Goal: Task Accomplishment & Management: Complete application form

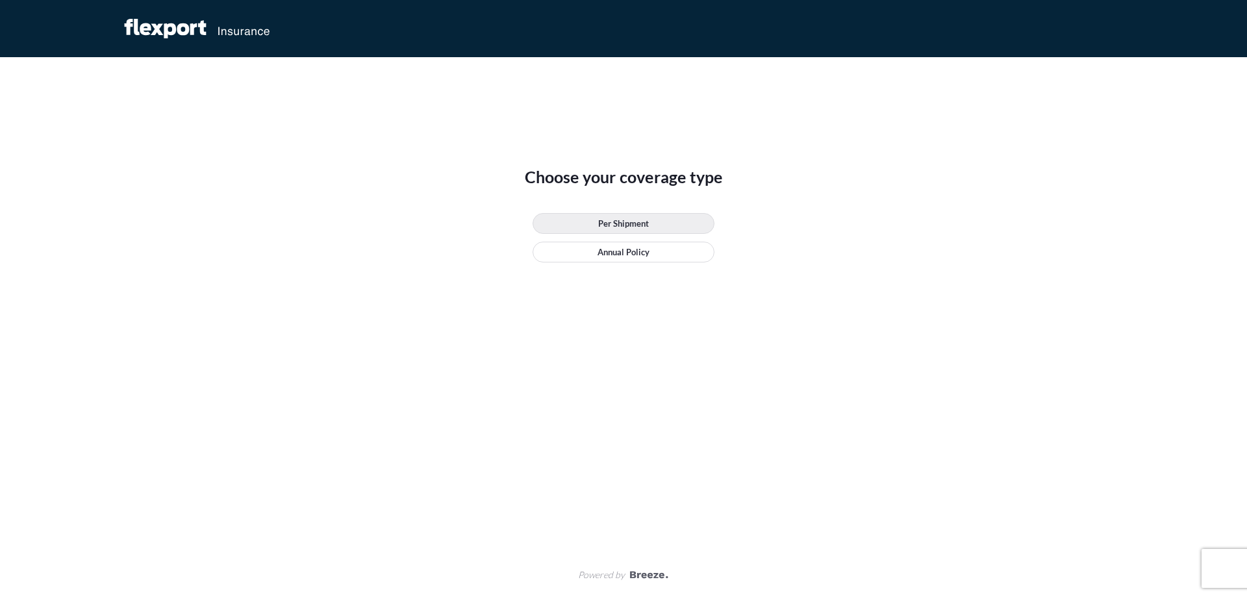
click at [596, 229] on link "Per Shipment" at bounding box center [624, 223] width 182 height 21
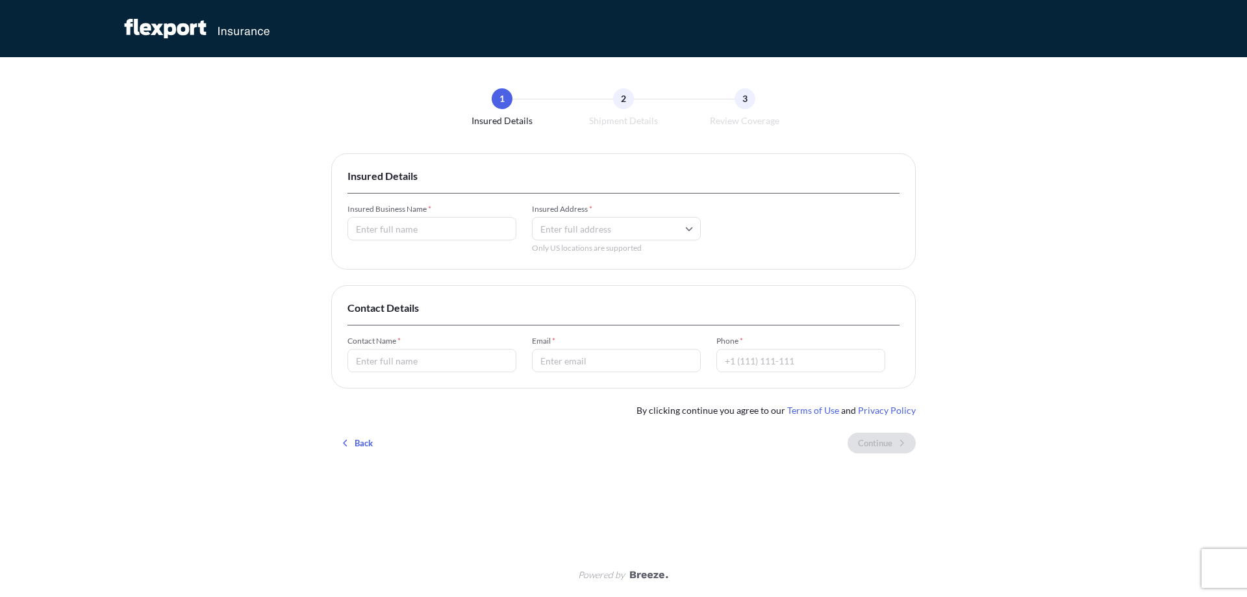
click at [473, 227] on input "Insured Business Name *" at bounding box center [432, 228] width 169 height 23
type input "TRANS ATLANTIC FREIGHT FORWARDERS"
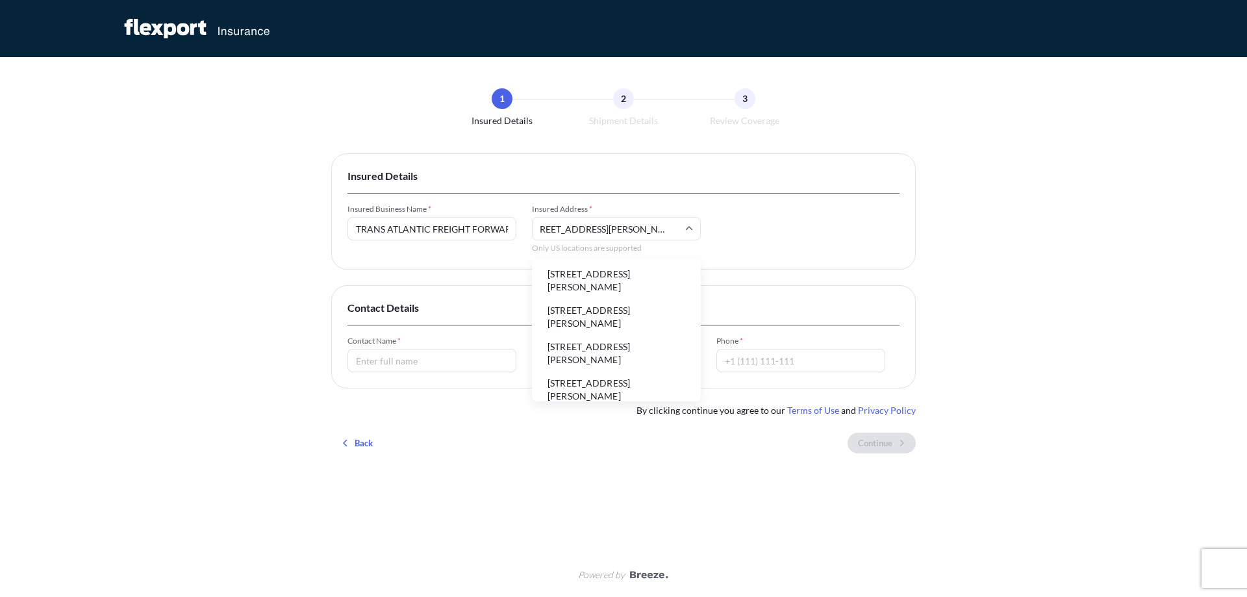
scroll to position [0, 57]
click at [583, 269] on li "[STREET_ADDRESS][PERSON_NAME]" at bounding box center [616, 281] width 158 height 34
type input "[STREET_ADDRESS][PERSON_NAME]"
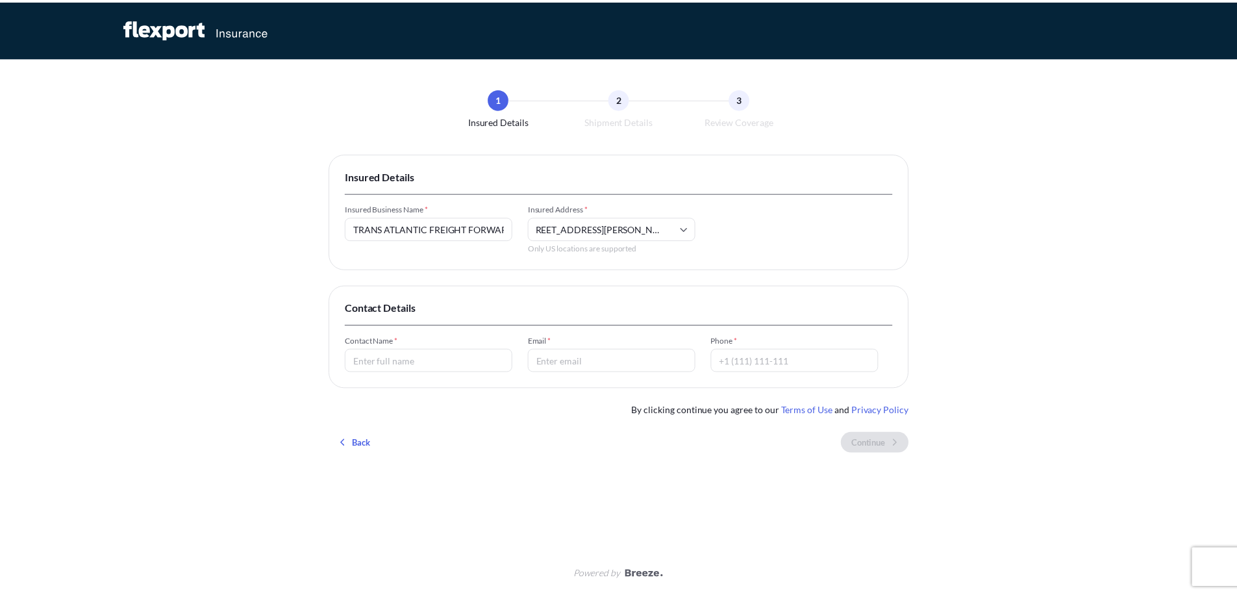
scroll to position [0, 0]
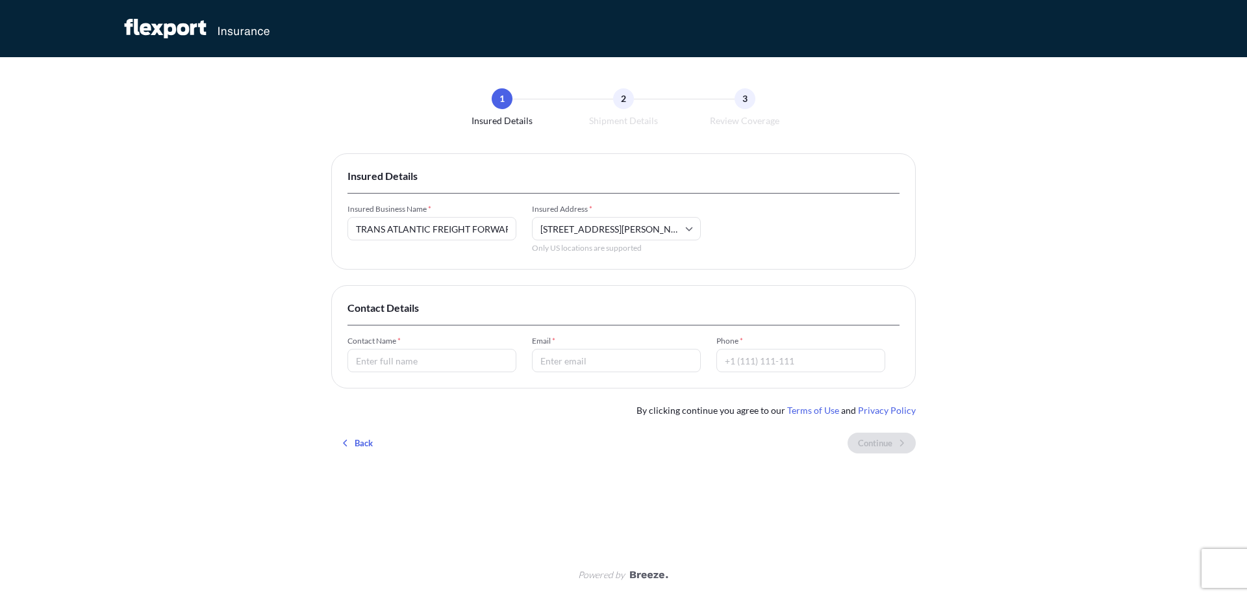
click at [414, 355] on input "Contact Name *" at bounding box center [432, 360] width 169 height 23
type input "[PERSON_NAME]"
type input "S"
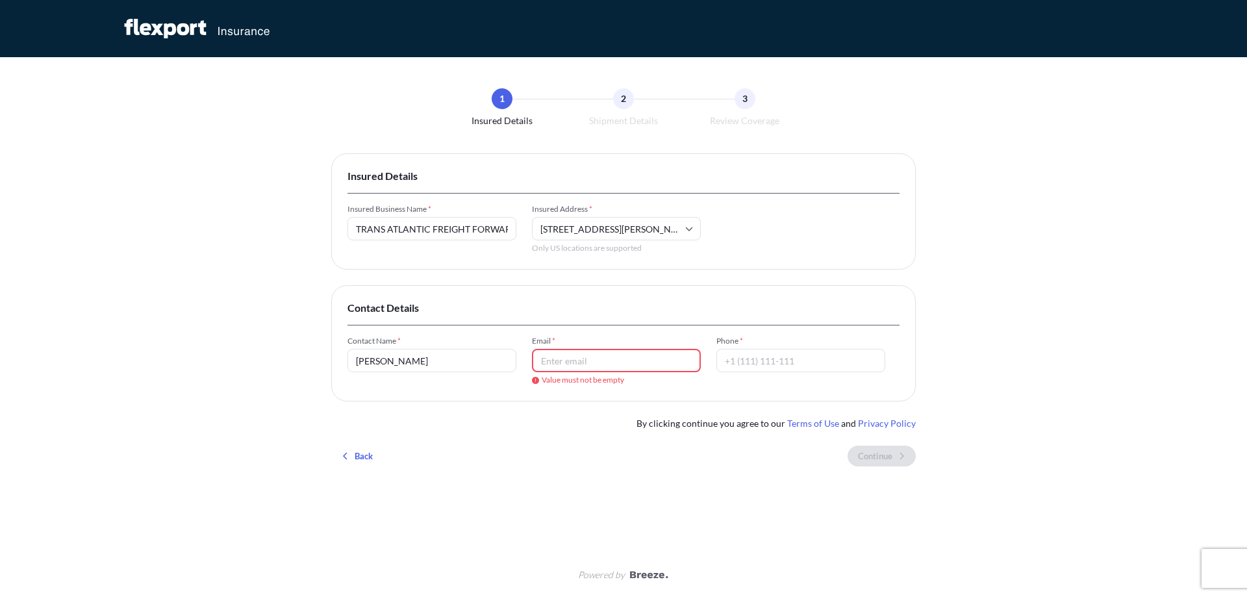
click at [414, 354] on input "[PERSON_NAME]" at bounding box center [432, 360] width 169 height 23
type input "[PERSON_NAME]"
type input "[EMAIL_ADDRESS][DOMAIN_NAME]"
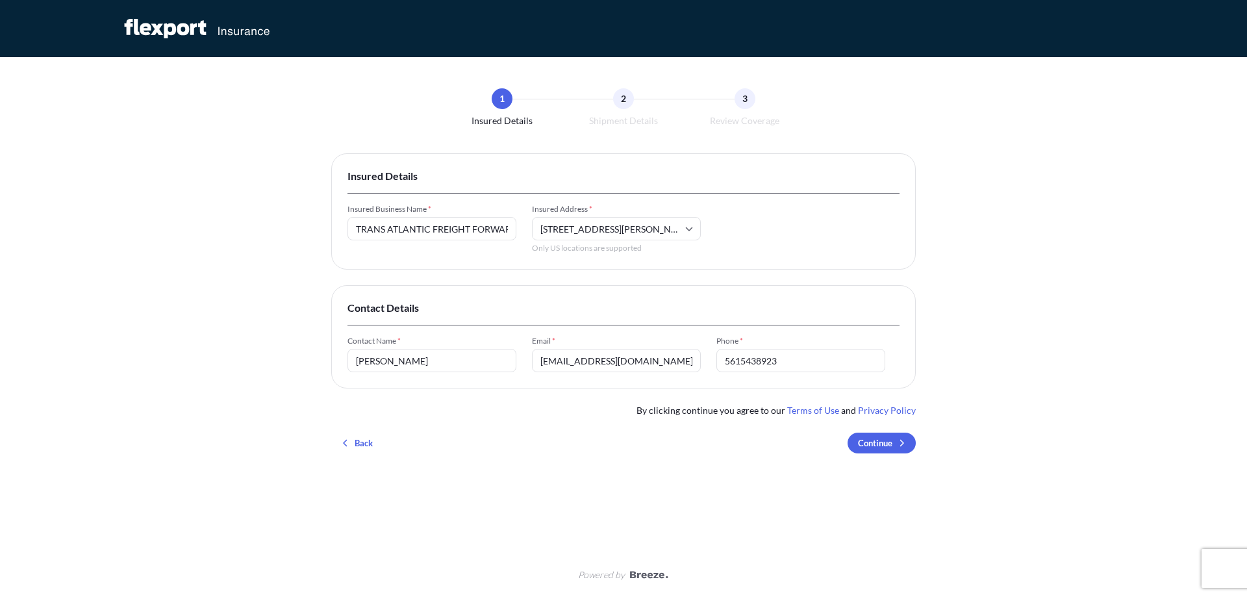
type input "5615438923"
click at [1018, 358] on div "1 Insured Details 2 Shipment Details 3 Review Coverage Insured Details Insured …" at bounding box center [623, 298] width 1247 height 597
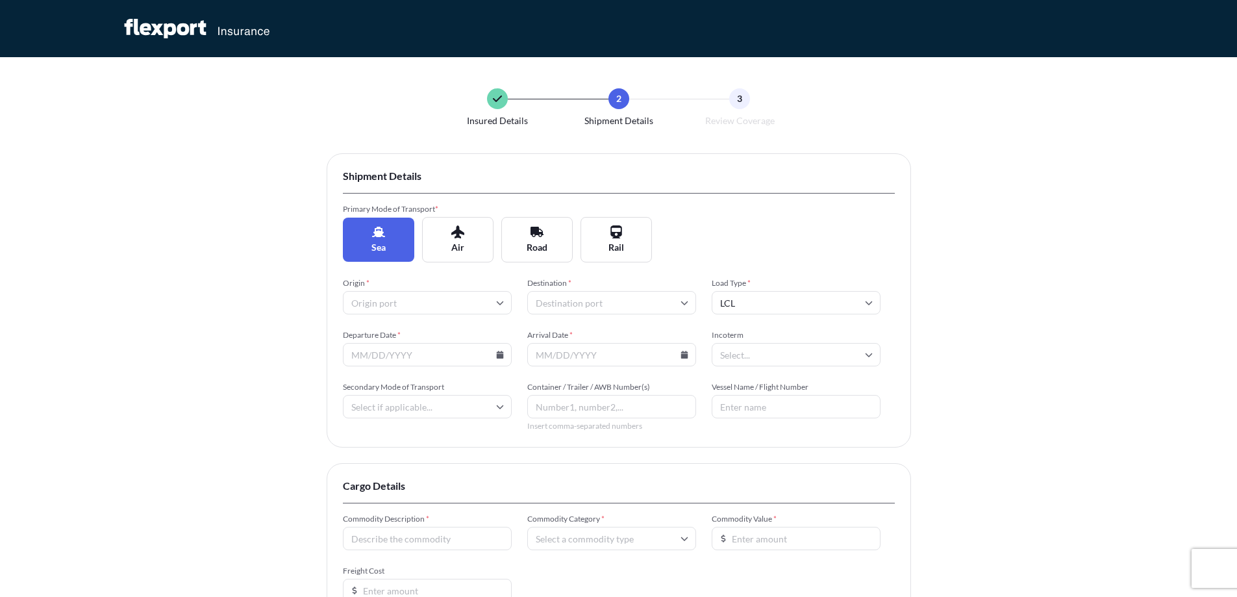
click at [479, 306] on input "Origin *" at bounding box center [427, 302] width 169 height 23
type input "M"
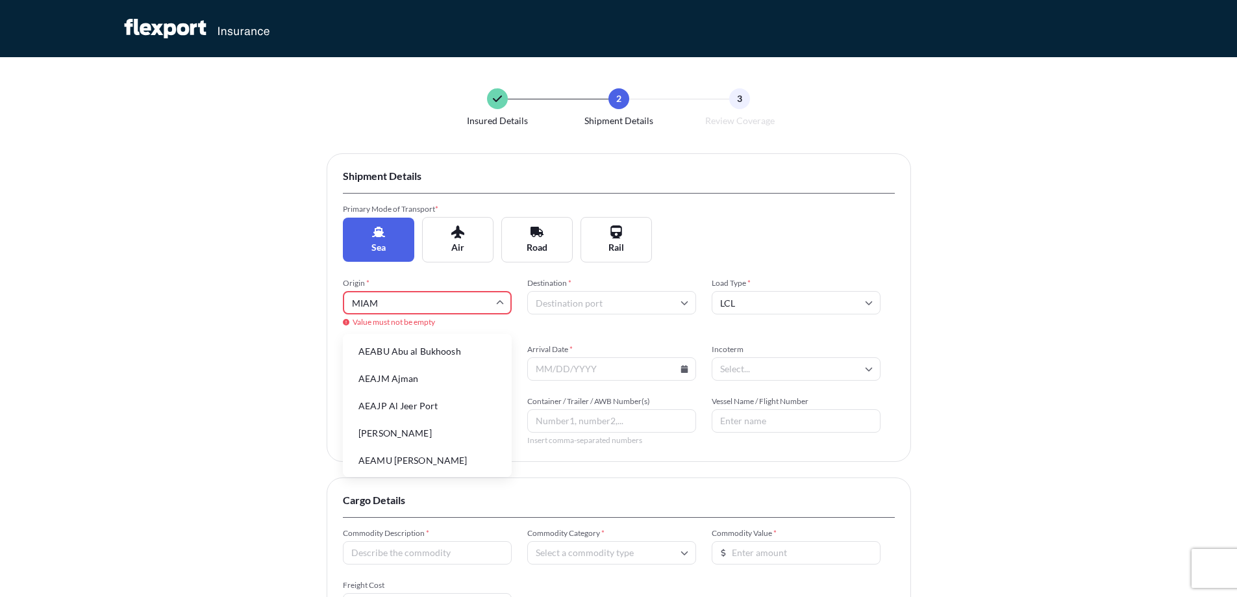
type input "[GEOGRAPHIC_DATA]"
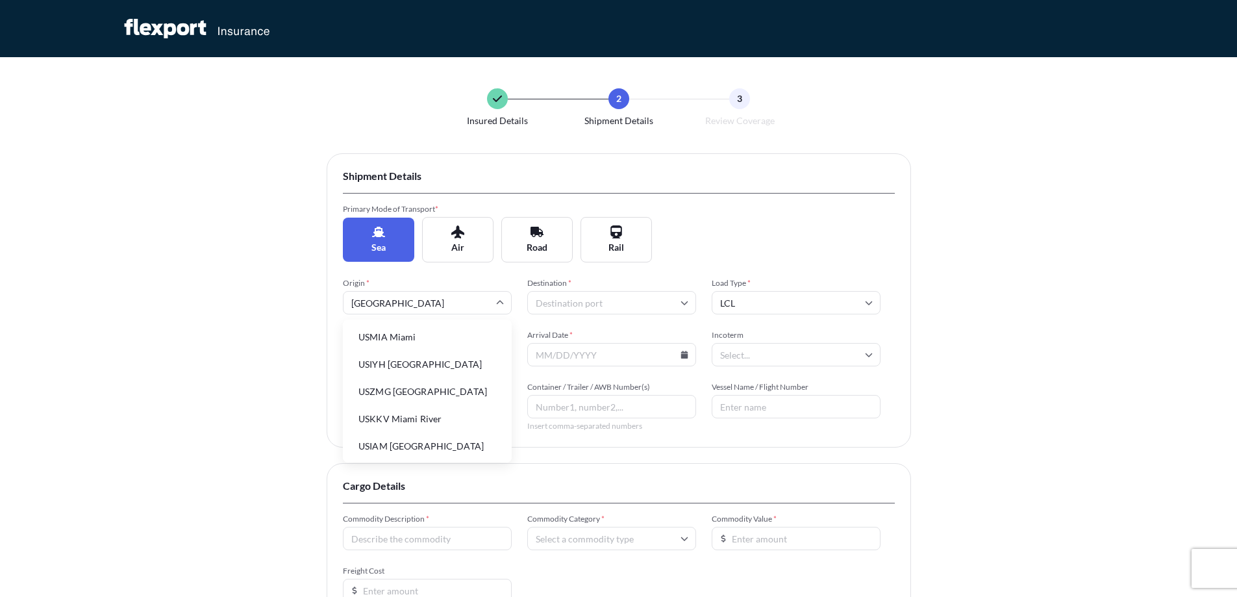
click at [401, 334] on li "USMIA Miami" at bounding box center [427, 337] width 158 height 25
click at [642, 304] on input "Destination *" at bounding box center [611, 302] width 169 height 23
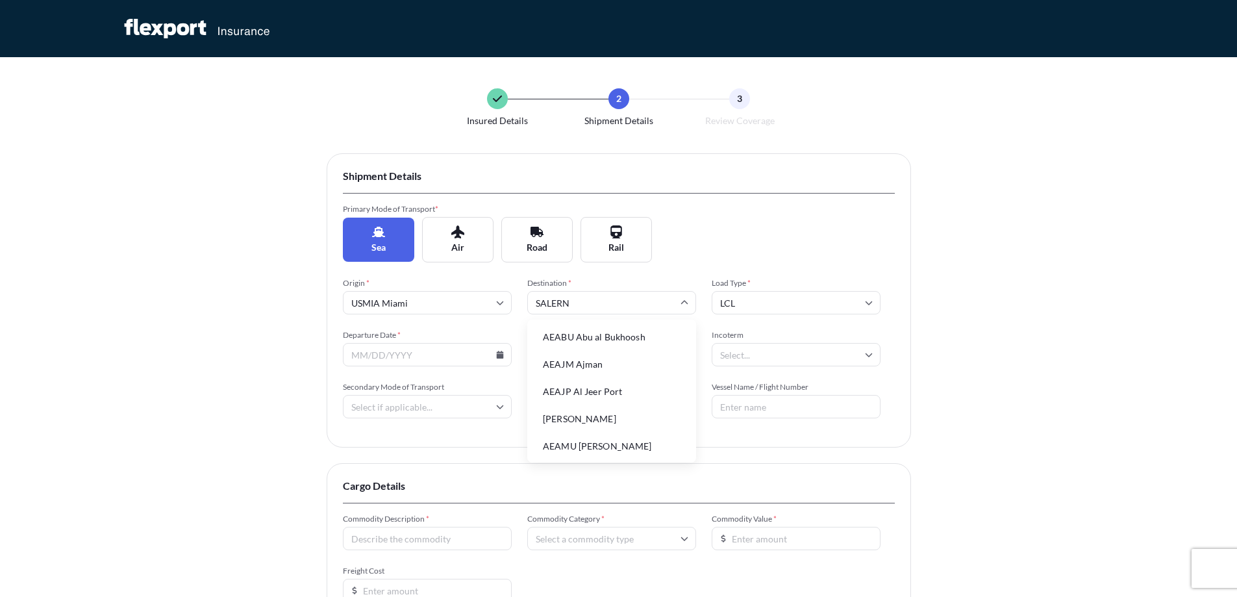
type input "[GEOGRAPHIC_DATA]"
click at [619, 333] on li "ITSAL [PERSON_NAME]" at bounding box center [612, 337] width 158 height 25
click at [791, 296] on input "LCL" at bounding box center [796, 302] width 169 height 23
click at [1058, 205] on div "Insured Details 2 Shipment Details 3 Review Coverage Shipment Details Primary M…" at bounding box center [618, 399] width 1237 height 799
click at [776, 296] on input "LCL" at bounding box center [796, 302] width 169 height 23
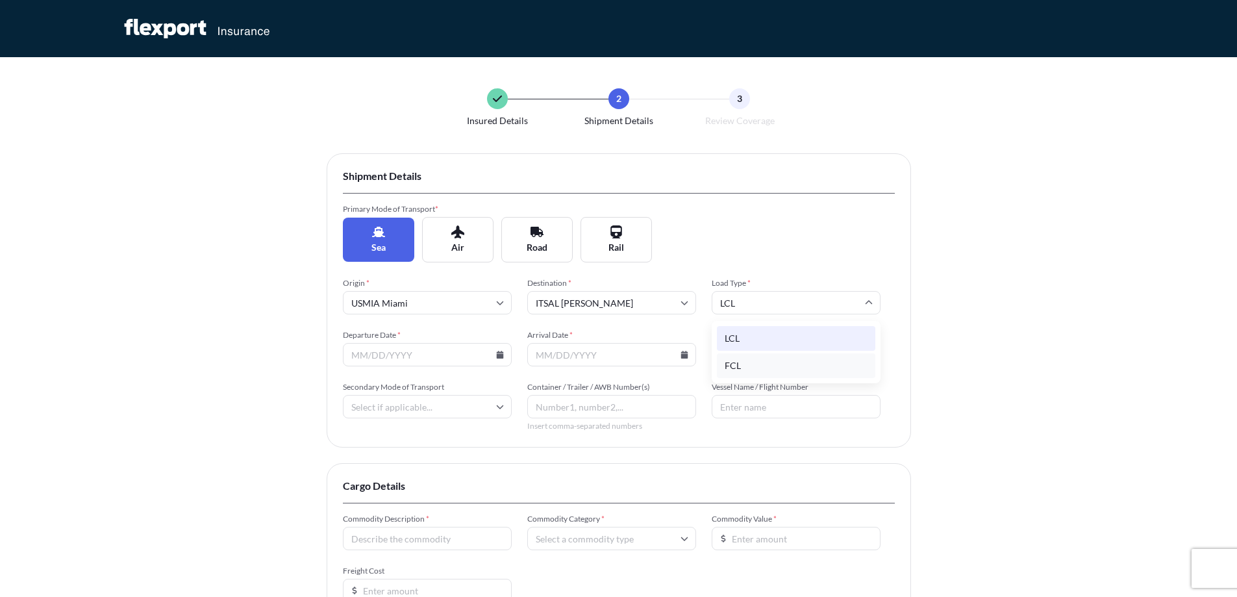
click at [747, 366] on div "FCL" at bounding box center [796, 365] width 158 height 25
type input "FCL"
click at [464, 352] on input "Departure Date *" at bounding box center [427, 354] width 169 height 23
click at [496, 353] on icon at bounding box center [500, 355] width 8 height 8
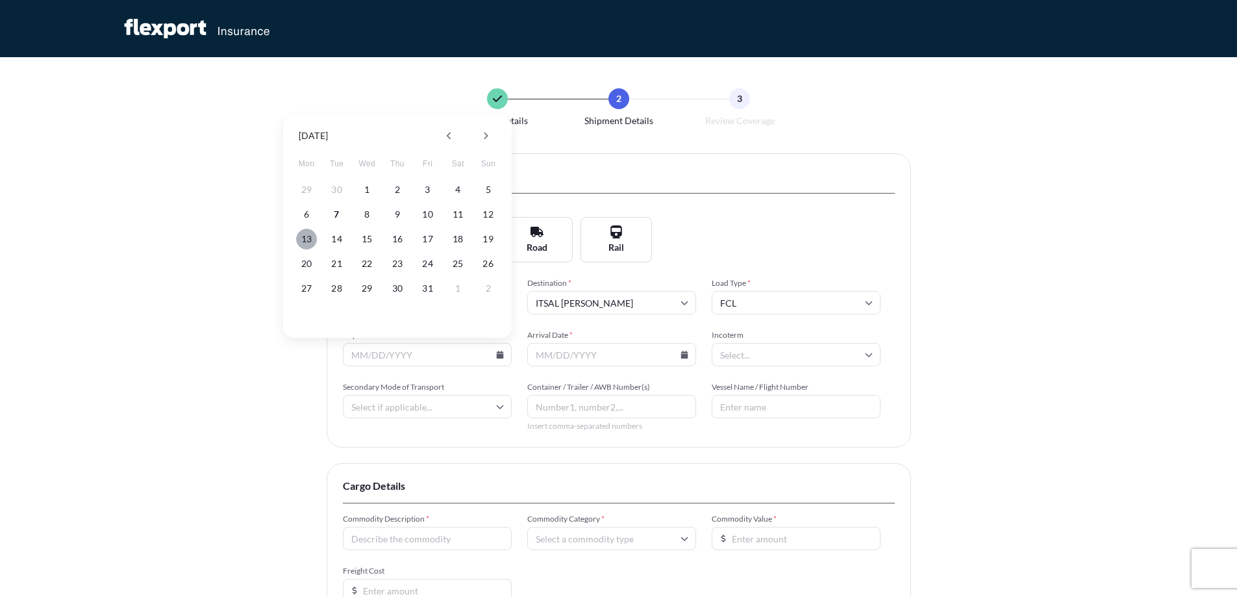
click at [309, 240] on button "13" at bounding box center [306, 239] width 21 height 21
type input "[DATE]"
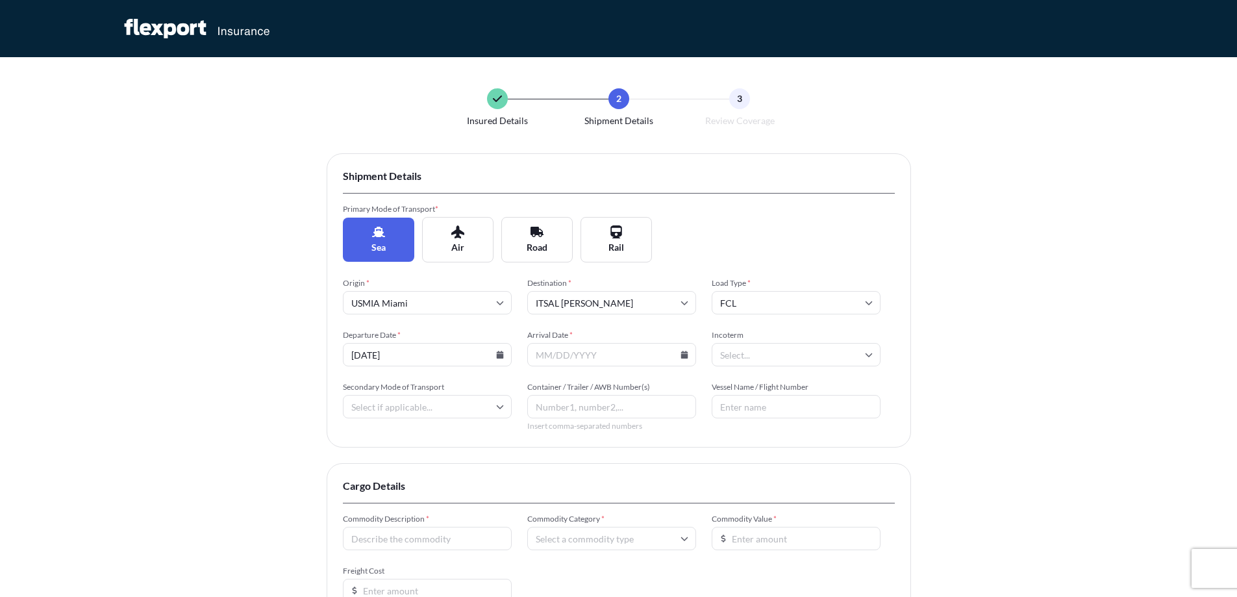
click at [683, 355] on icon at bounding box center [684, 355] width 7 height 8
click at [668, 136] on icon at bounding box center [670, 136] width 5 height 8
click at [519, 239] on button "11" at bounding box center [521, 239] width 21 height 21
type input "[DATE]"
click at [751, 350] on input "Incoterm" at bounding box center [796, 354] width 169 height 23
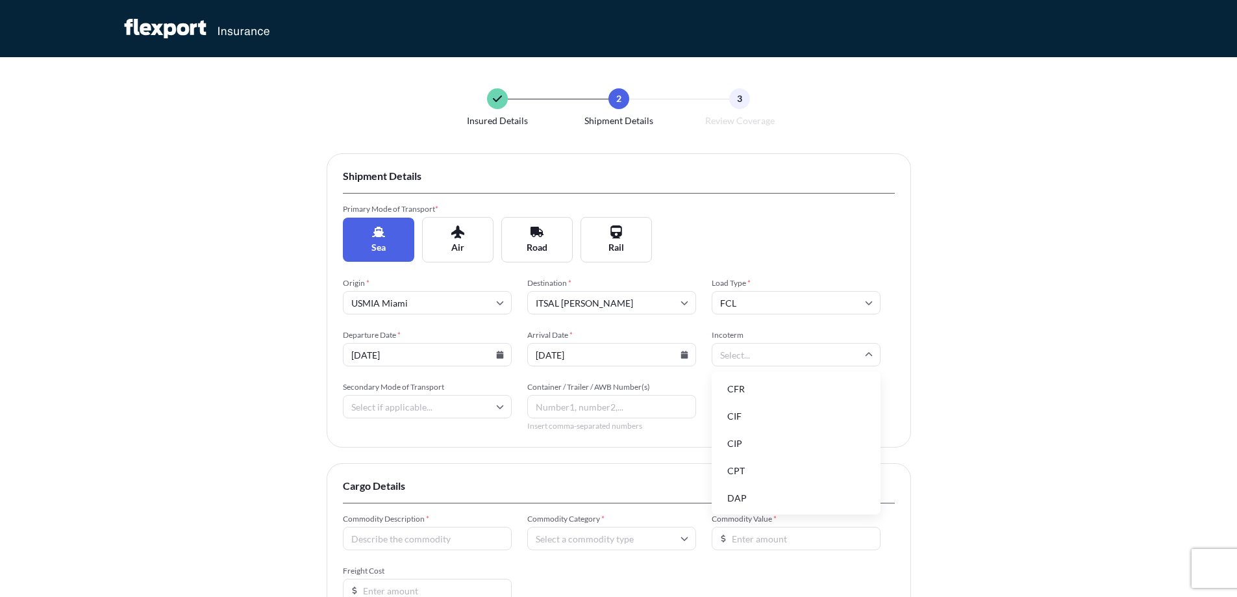
click at [1055, 355] on div "Insured Details 2 Shipment Details 3 Review Coverage Shipment Details Primary M…" at bounding box center [618, 399] width 1237 height 799
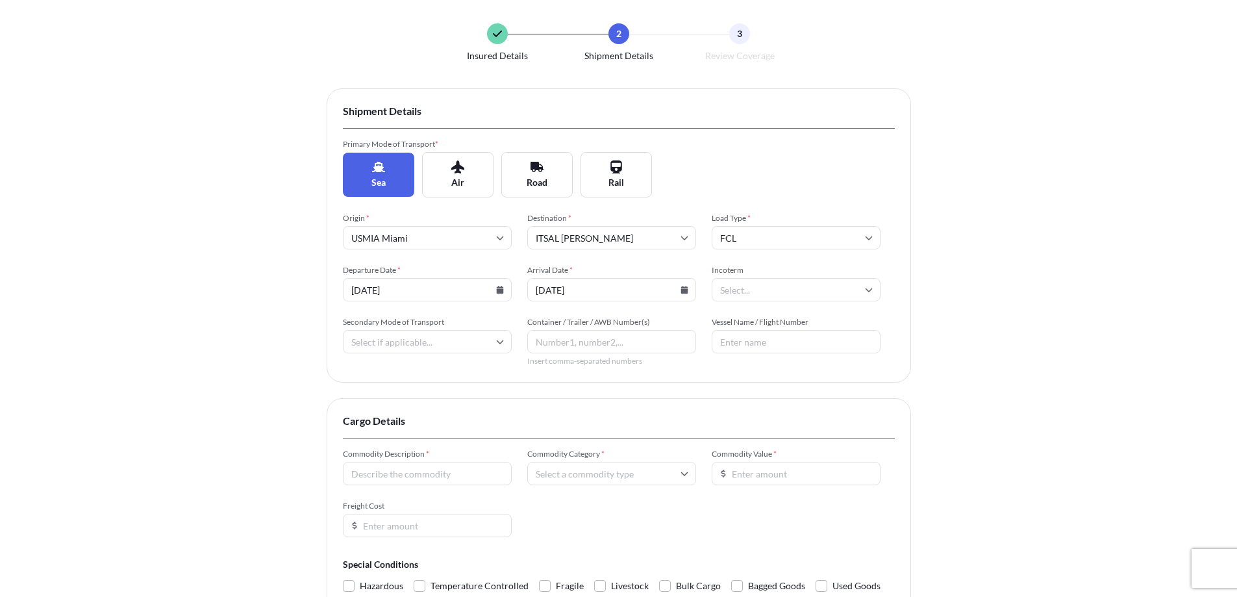
scroll to position [195, 0]
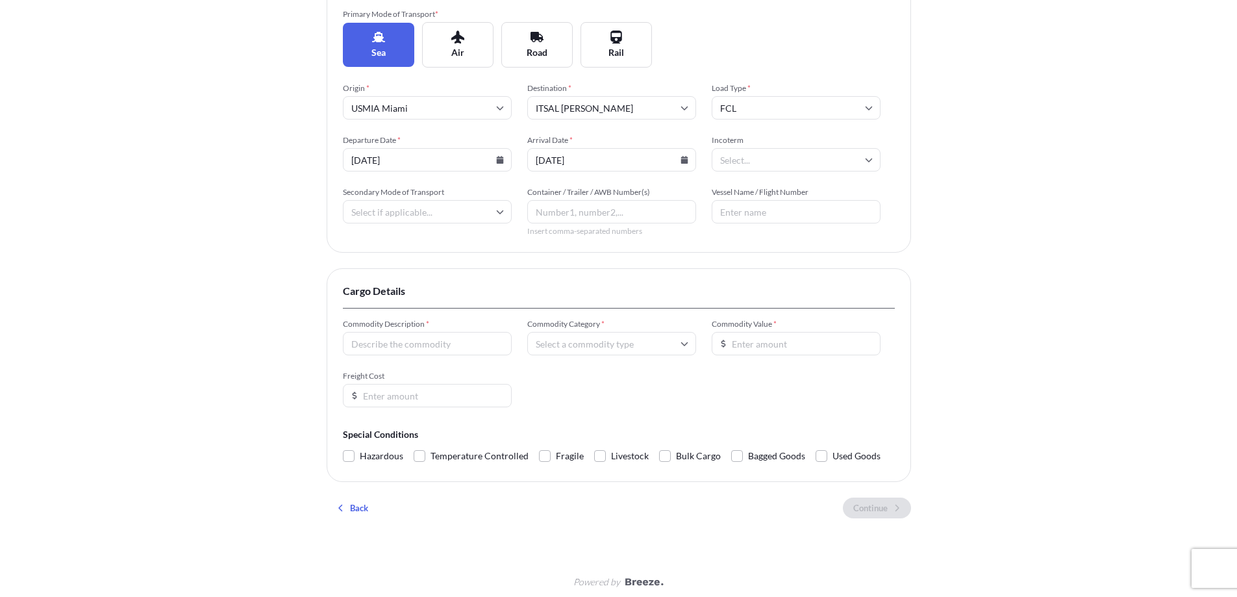
click at [392, 331] on div "Commodity Description *" at bounding box center [427, 337] width 169 height 36
click at [481, 351] on input "Commodity Description *" at bounding box center [427, 343] width 169 height 23
type input "H"
type input "HOUSEHOLD MOVING GOODS"
click at [548, 348] on input "Commodity Category *" at bounding box center [611, 343] width 169 height 23
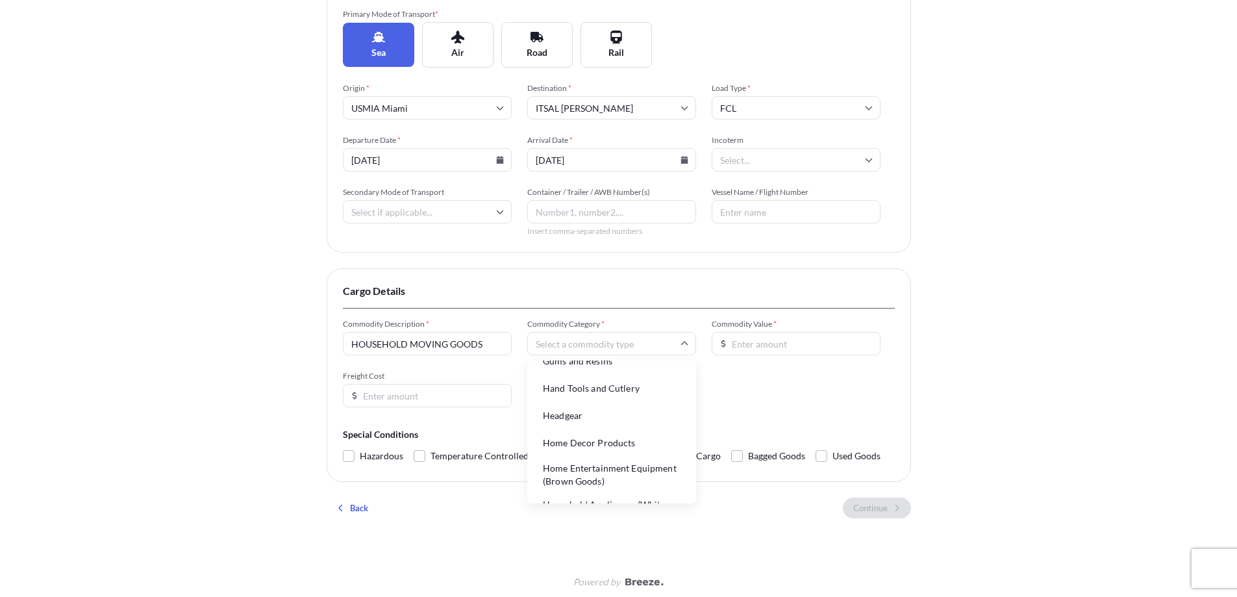
scroll to position [1949, 0]
click at [650, 370] on li "Household Goods and Personal Effects" at bounding box center [612, 353] width 158 height 34
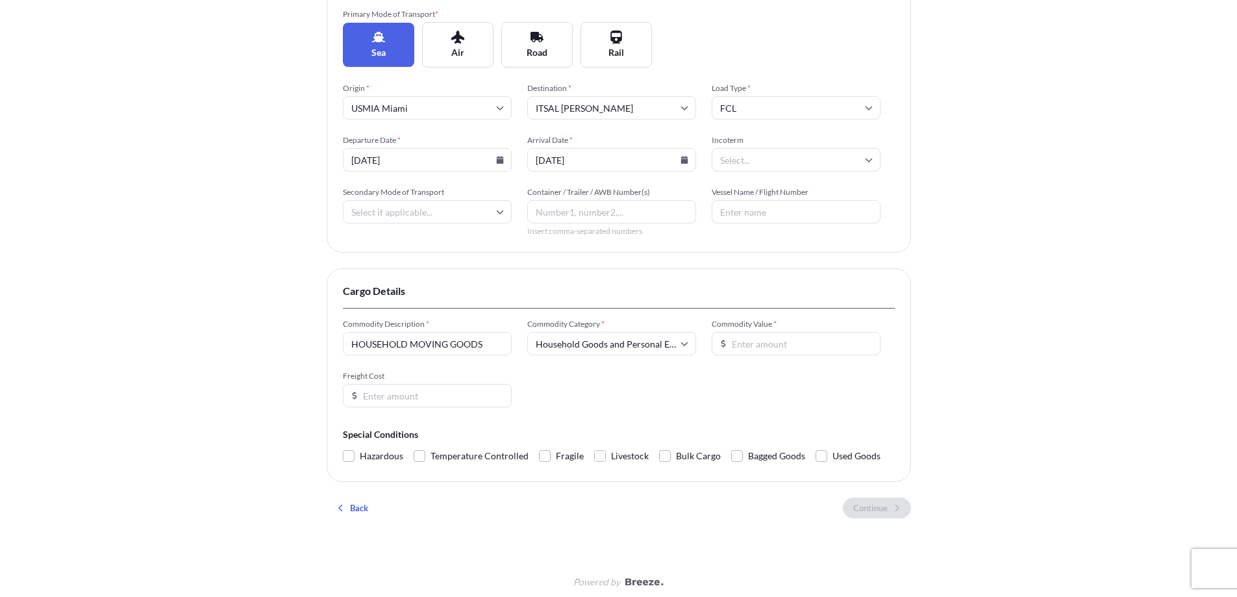
click at [763, 344] on input "Commodity Value *" at bounding box center [796, 343] width 169 height 23
type input "20000"
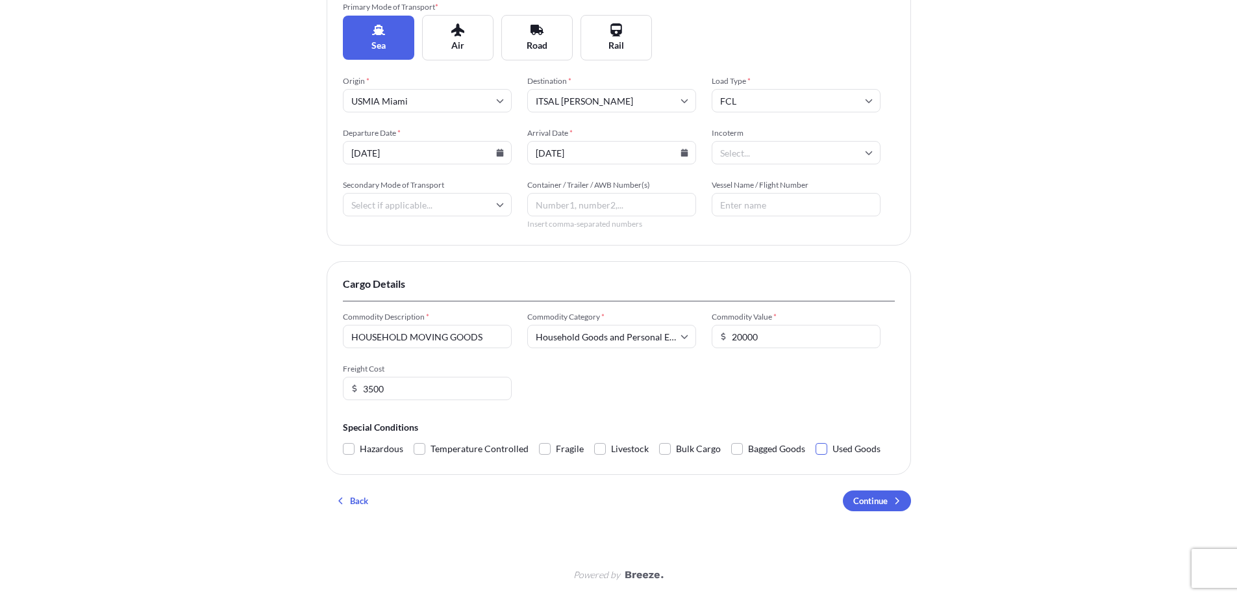
type input "3500"
click at [821, 451] on span at bounding box center [822, 449] width 12 height 12
click at [816, 439] on input "Used Goods" at bounding box center [816, 439] width 0 height 0
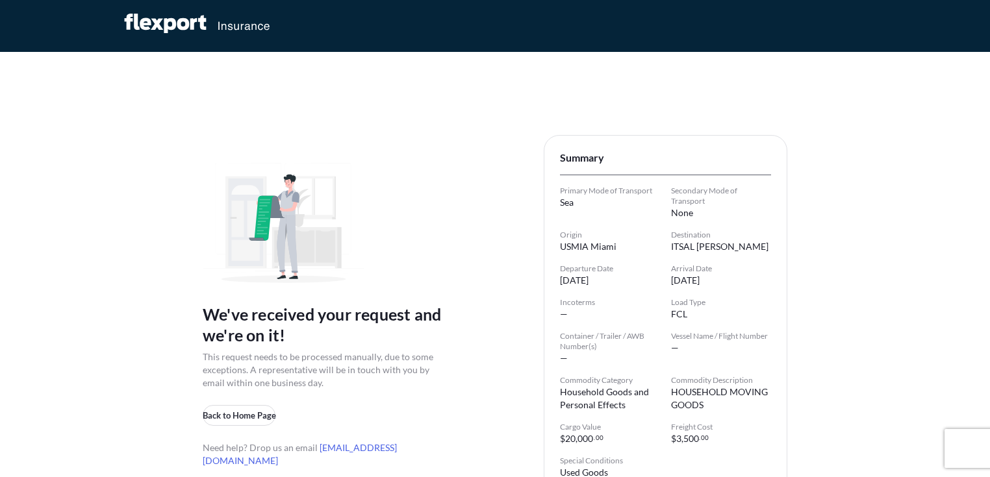
scroll to position [57, 0]
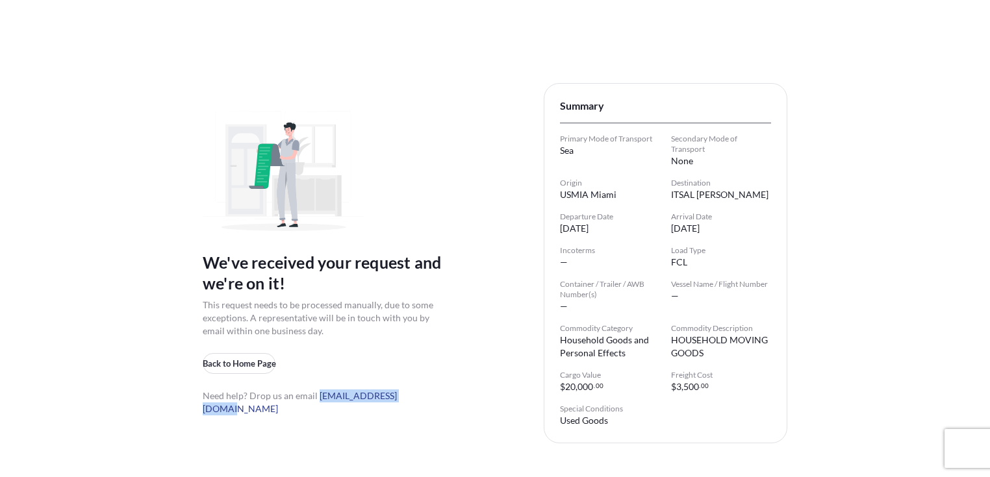
drag, startPoint x: 410, startPoint y: 404, endPoint x: 317, endPoint y: 405, distance: 92.9
click at [317, 405] on span "Need help? Drop us an email [EMAIL_ADDRESS][DOMAIN_NAME]" at bounding box center [325, 403] width 244 height 26
copy link "[EMAIL_ADDRESS][DOMAIN_NAME]"
click at [202, 88] on div "We've received your request and we're on it! This request needs to be processed…" at bounding box center [495, 244] width 990 height 602
